Goal: Transaction & Acquisition: Purchase product/service

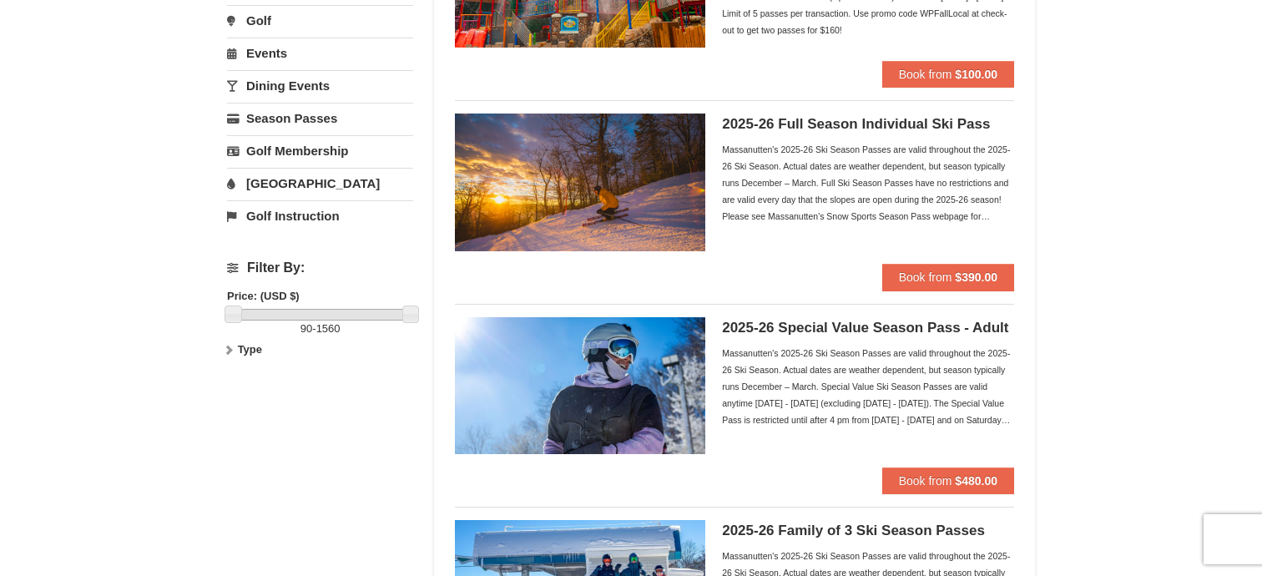
scroll to position [280, 0]
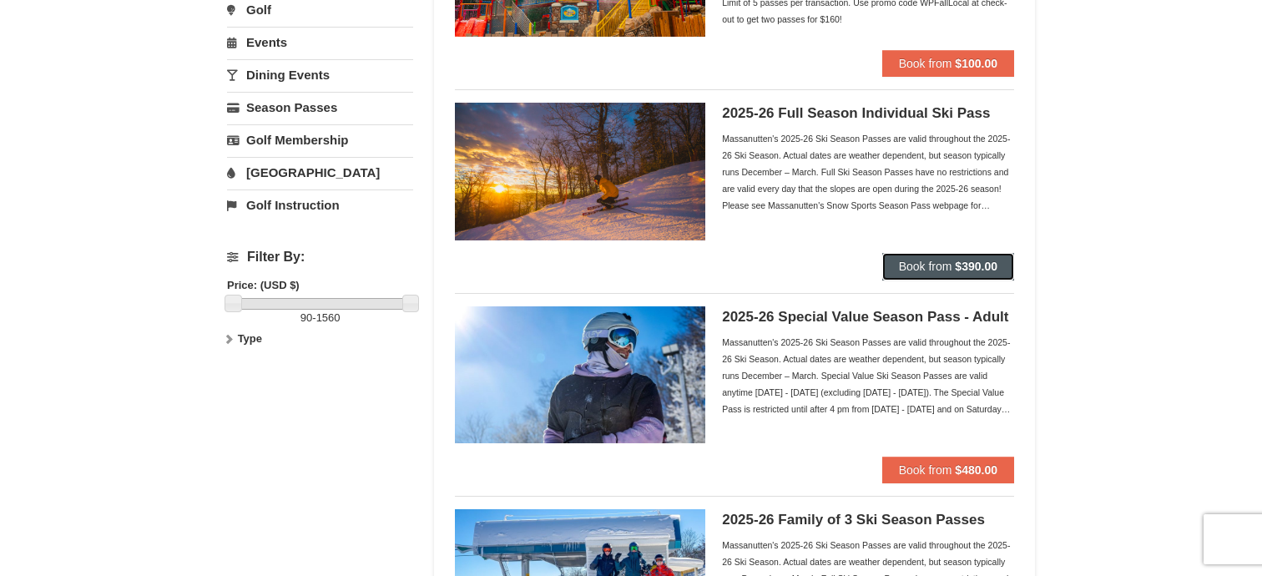
click at [955, 263] on strong "$390.00" at bounding box center [976, 266] width 43 height 13
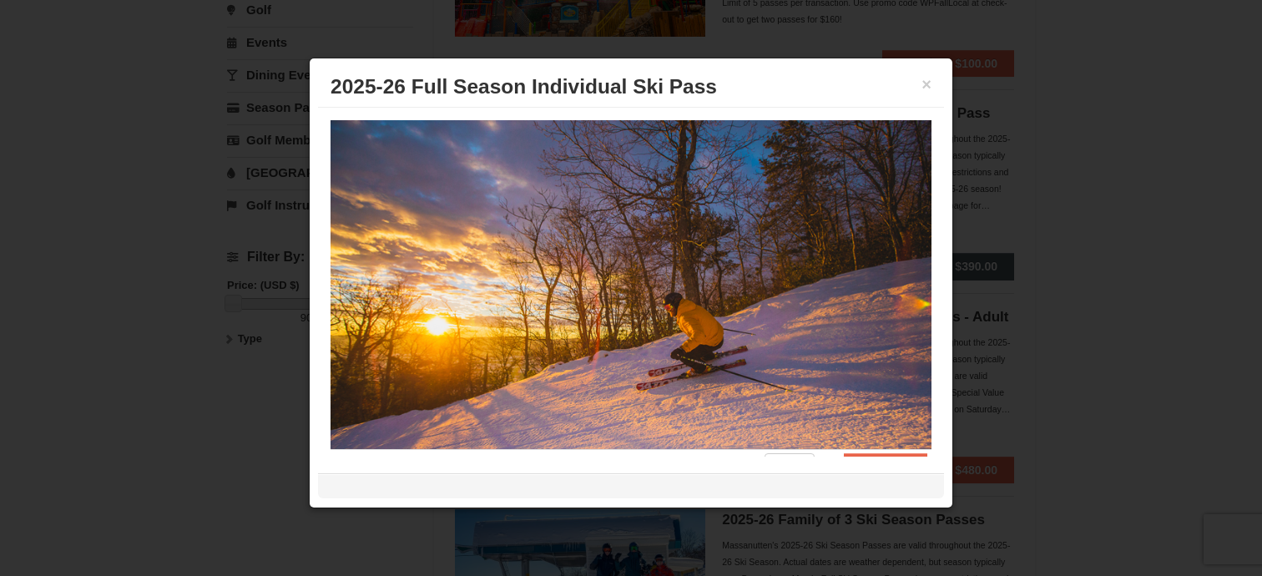
click at [955, 263] on div at bounding box center [631, 288] width 1262 height 576
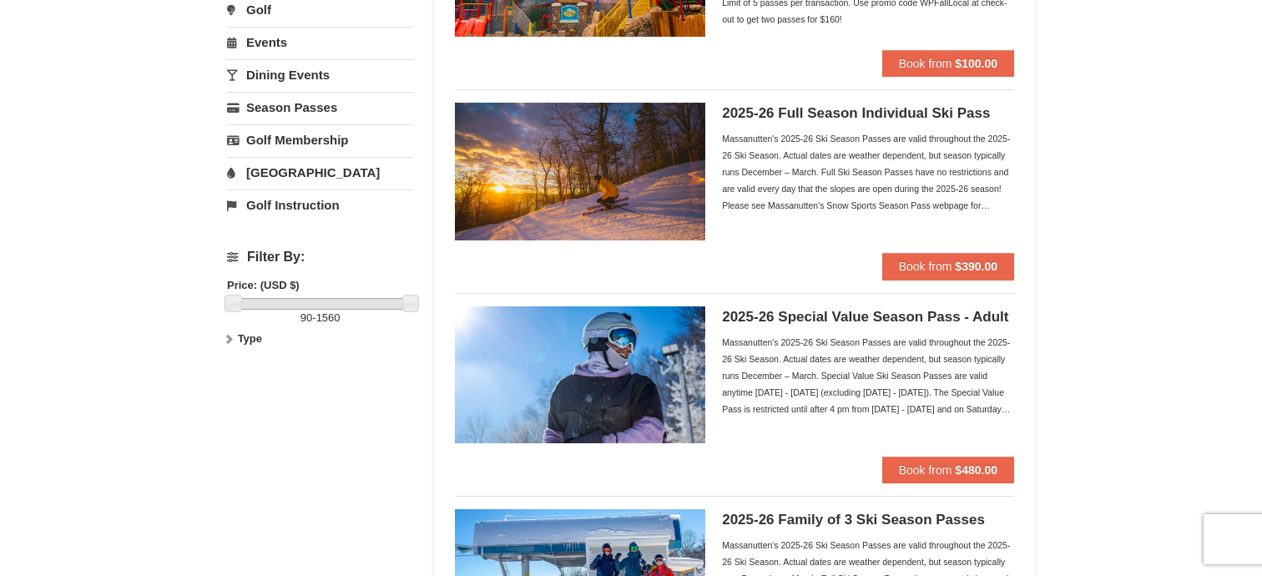
click at [927, 125] on div "2025-26 Full Season Individual Ski Pass Massanutten's 2025-26 Ski Season Passes…" at bounding box center [868, 178] width 292 height 150
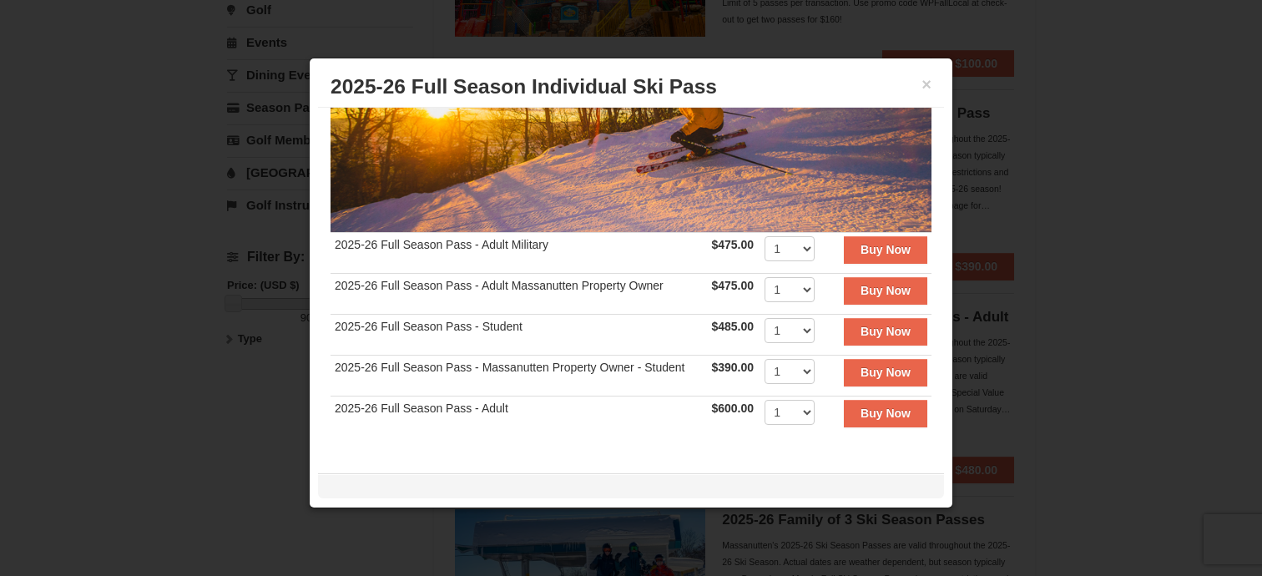
scroll to position [240, 0]
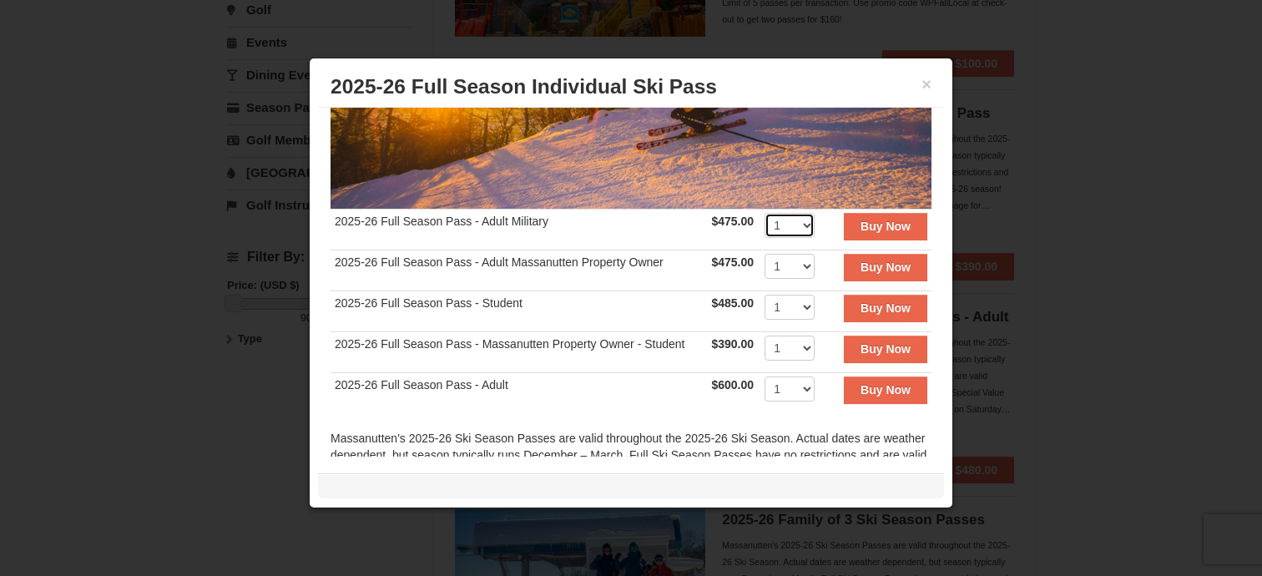
click at [799, 229] on select "1 2 3 4 5 6 7 8 9 10 11 12 13 14 15 16 17 18 19 20" at bounding box center [789, 225] width 50 height 25
click at [764, 213] on select "1 2 3 4 5 6 7 8 9 10 11 12 13 14 15 16 17 18 19 20" at bounding box center [789, 225] width 50 height 25
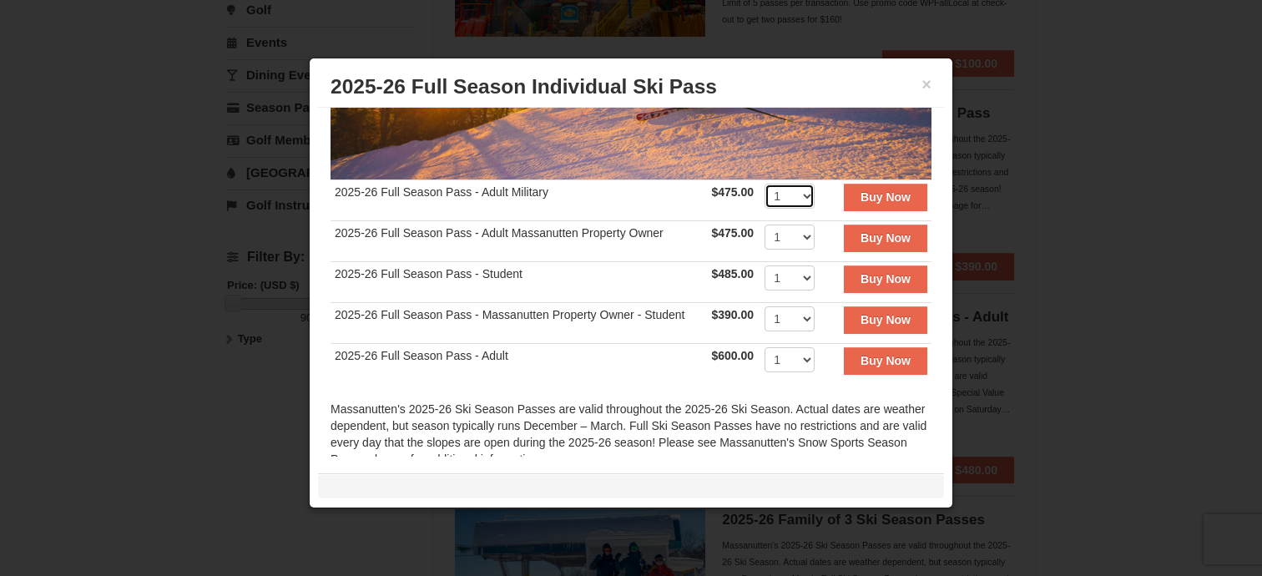
scroll to position [279, 0]
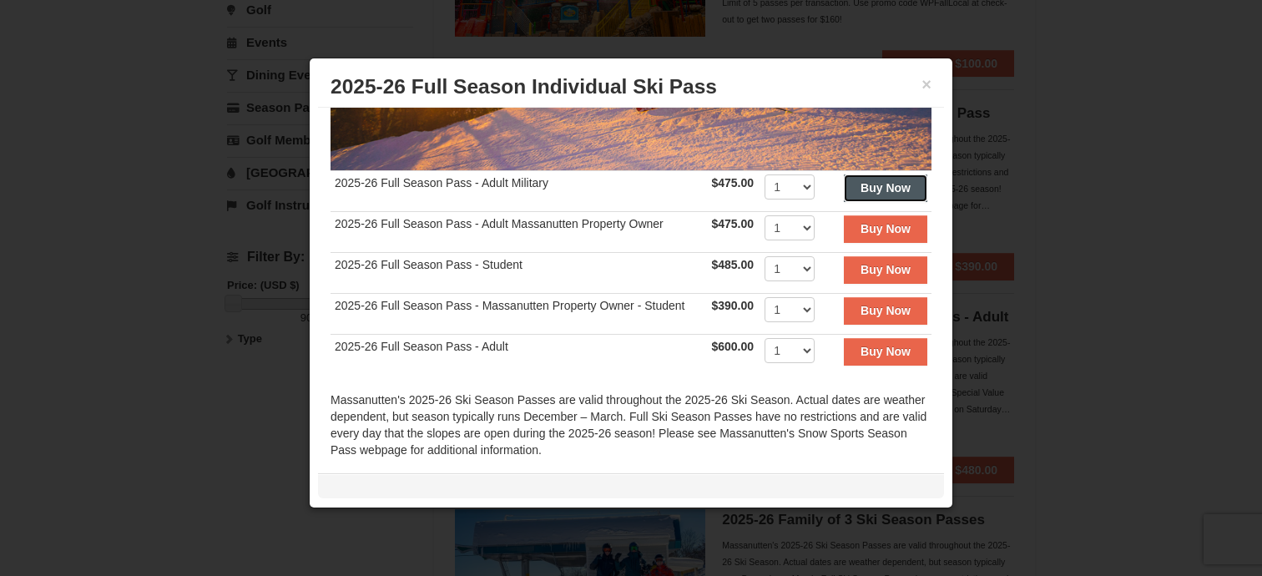
click at [889, 190] on strong "Buy Now" at bounding box center [885, 187] width 50 height 13
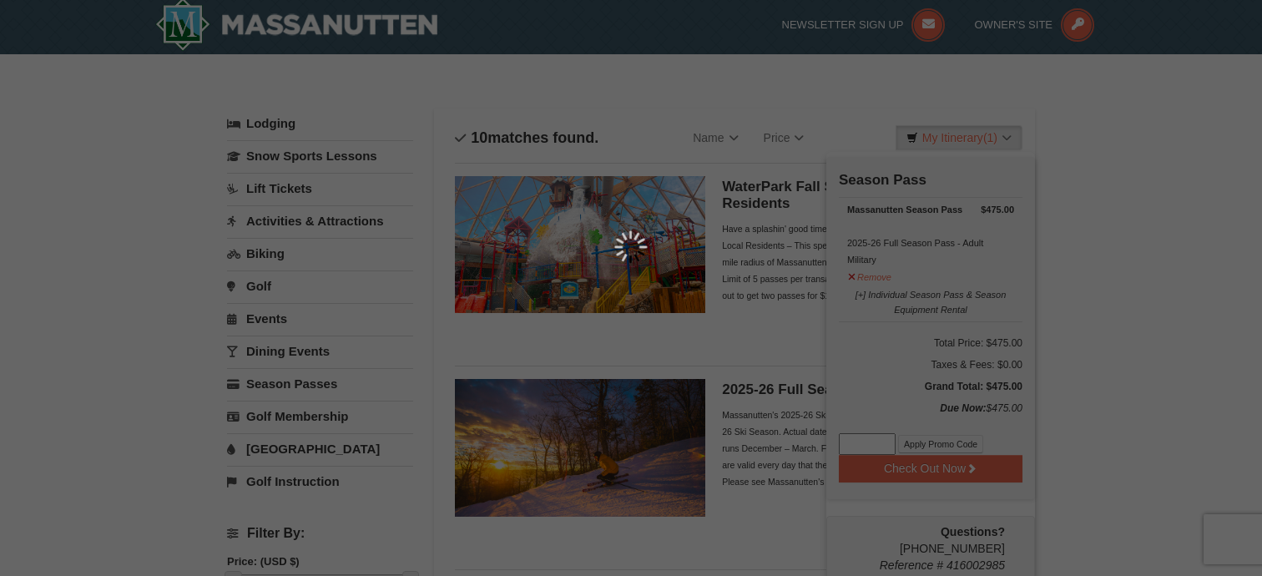
scroll to position [5, 0]
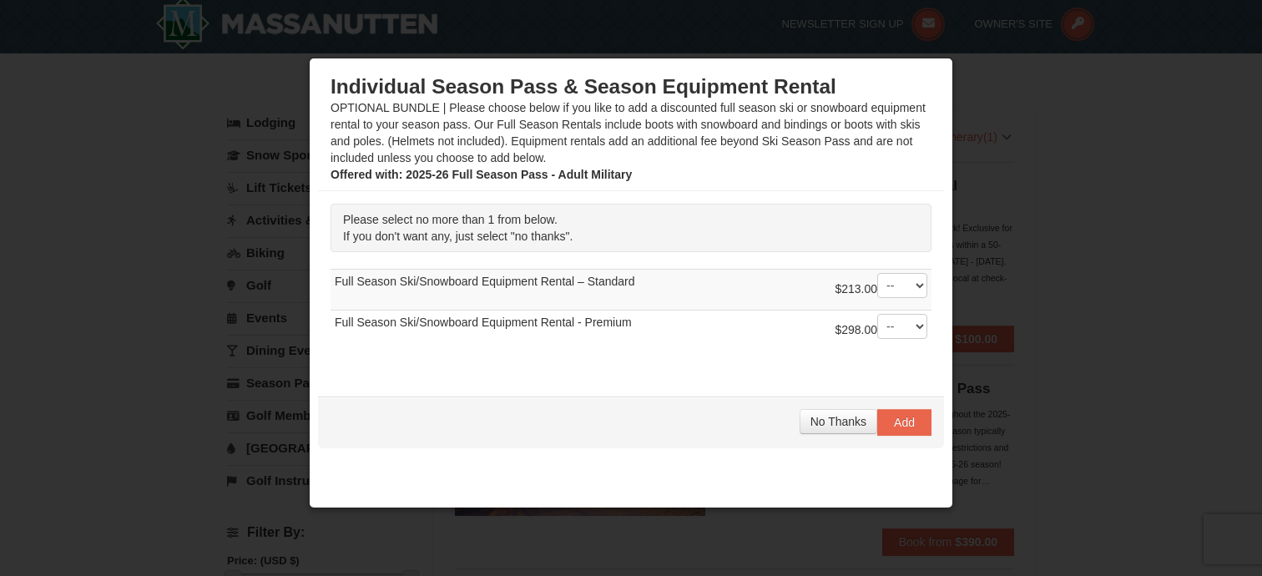
click at [547, 282] on td "$213.00 -- 01 Full Season Ski/Snowboard Equipment Rental – Standard" at bounding box center [630, 290] width 601 height 41
click at [526, 321] on td "$298.00 -- 01 Full Season Ski/Snowboard Equipment Rental - Premium" at bounding box center [630, 330] width 601 height 41
click at [889, 285] on select "-- 01" at bounding box center [902, 285] width 50 height 25
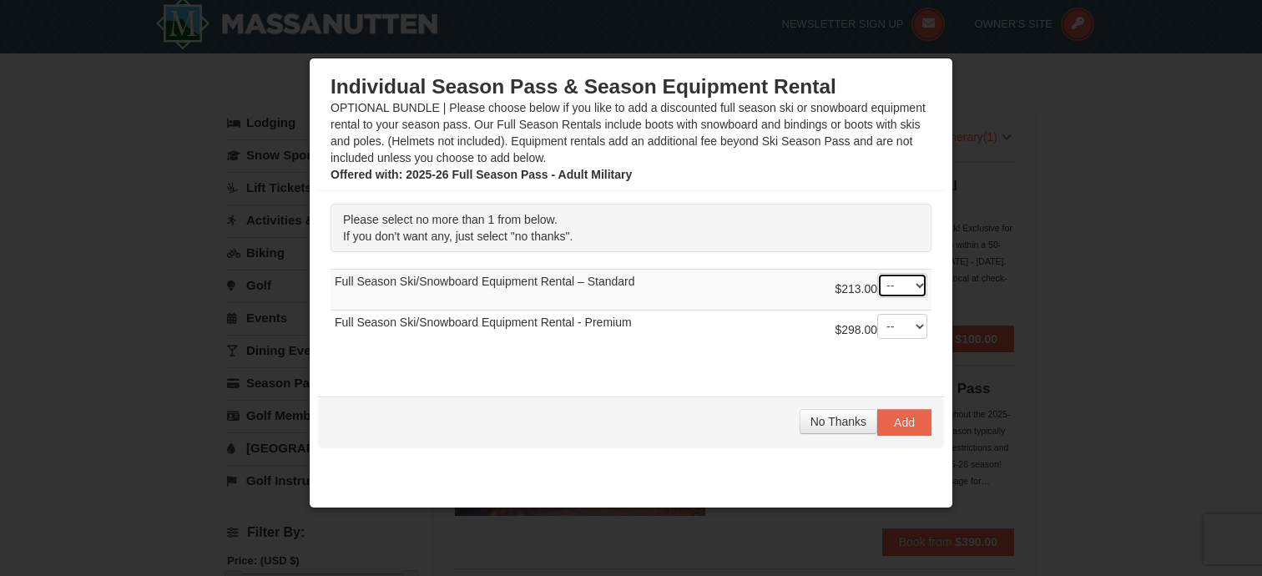
select select "1"
click at [877, 273] on select "-- 01" at bounding box center [902, 285] width 50 height 25
click at [895, 423] on span "Add" at bounding box center [904, 422] width 21 height 13
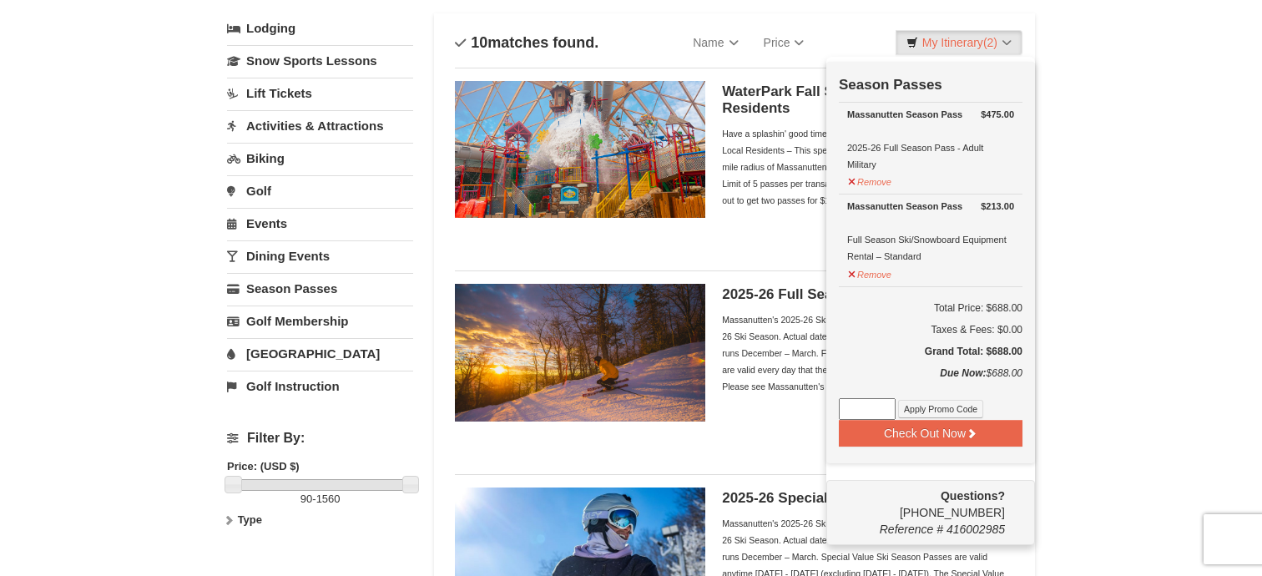
scroll to position [100, 0]
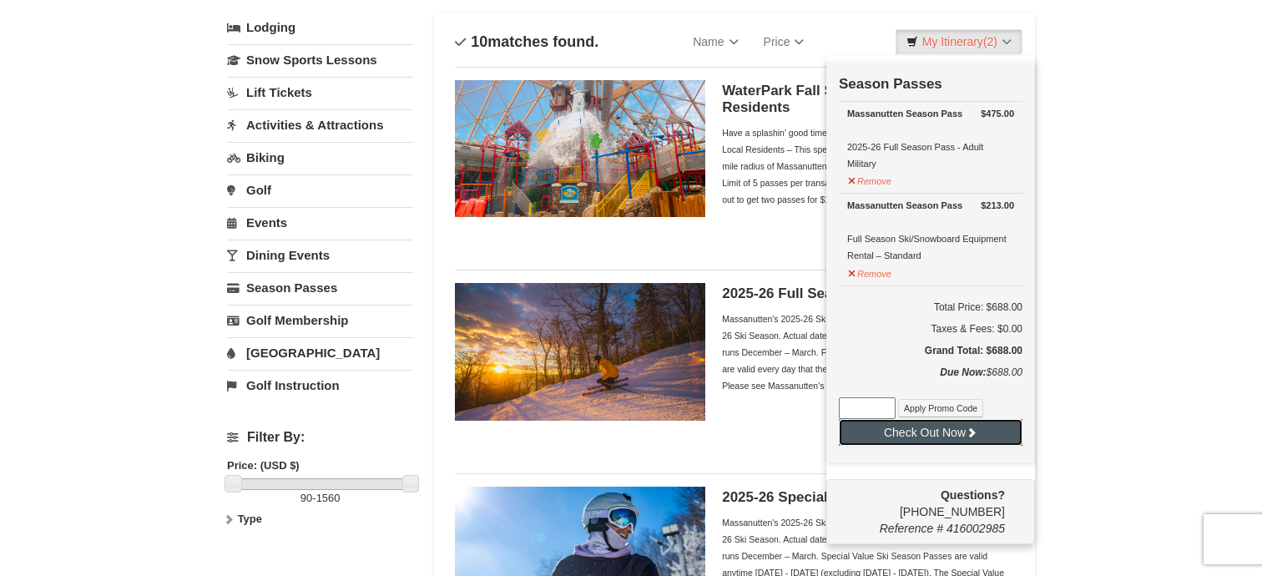
click at [945, 435] on button "Check Out Now" at bounding box center [931, 432] width 184 height 27
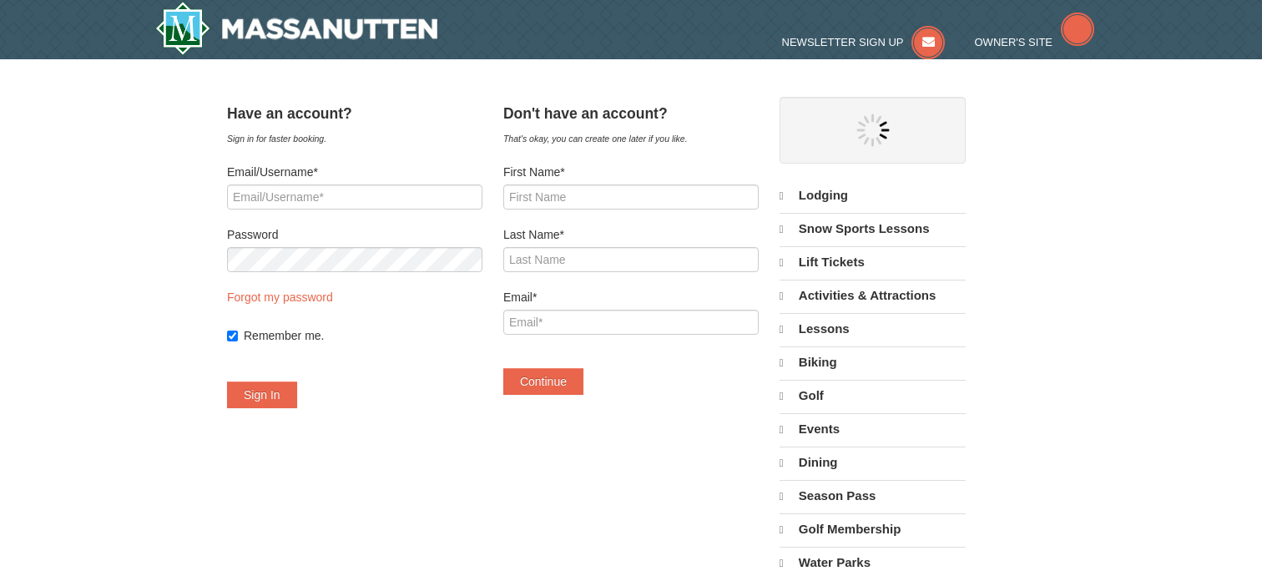
select select "9"
